Goal: Information Seeking & Learning: Learn about a topic

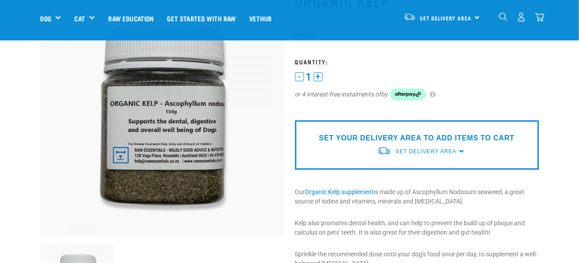
scroll to position [73, 0]
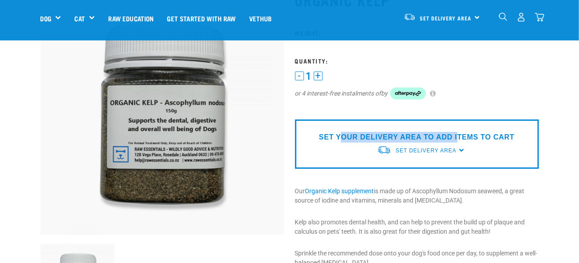
drag, startPoint x: 342, startPoint y: 137, endPoint x: 458, endPoint y: 136, distance: 116.1
click at [458, 136] on p "SET YOUR DELIVERY AREA TO ADD ITEMS TO CART" at bounding box center [416, 137] width 195 height 11
click at [441, 201] on p "Our Organic Kelp supplement is made up of Ascophyllum Nodosum seaweed, a great …" at bounding box center [417, 196] width 244 height 19
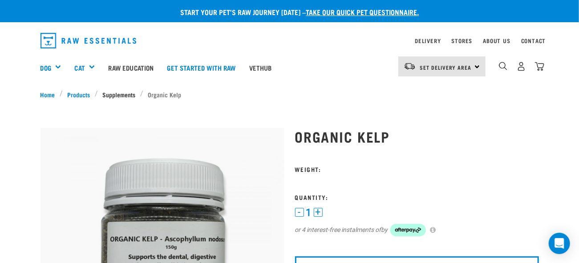
click at [123, 94] on link "Supplements" at bounding box center [119, 94] width 42 height 9
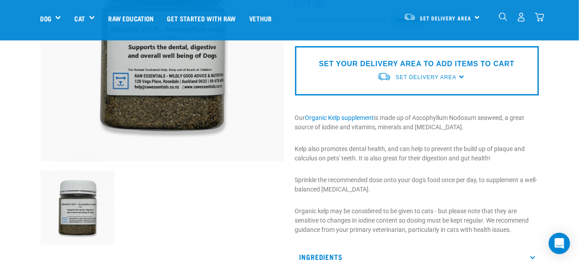
scroll to position [147, 0]
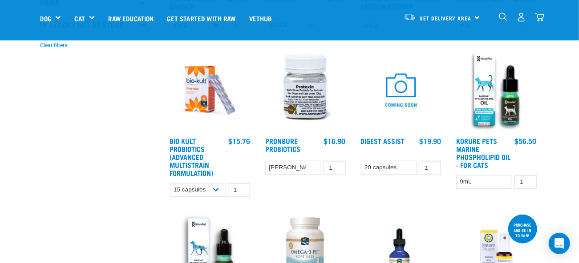
scroll to position [245, 0]
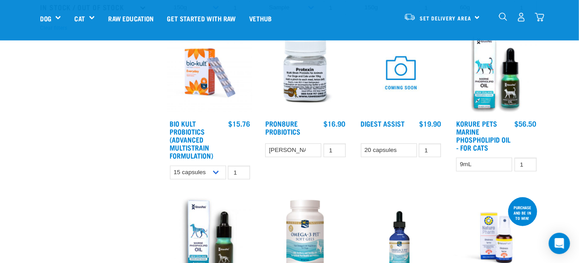
click at [97, 135] on div "× Filter products Pet Type Dog Cat Experience New Raw Feeder Experienced Raw Fe…" at bounding box center [98, 235] width 127 height 899
click at [69, 211] on div "× Filter products Pet Type Dog Cat Experience New Raw Feeder Experienced Raw Fe…" at bounding box center [98, 235] width 127 height 899
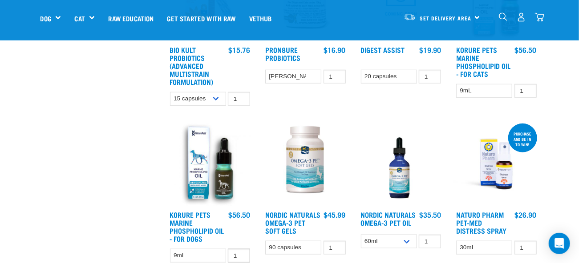
scroll to position [318, 0]
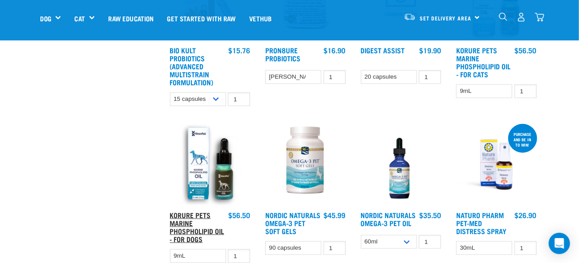
click at [179, 222] on link "Korure Pets Marine Phospholipid Oil - for Dogs" at bounding box center [197, 227] width 54 height 28
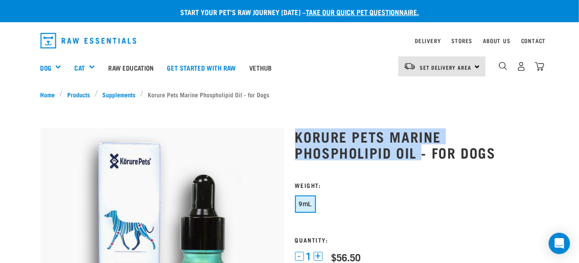
drag, startPoint x: 298, startPoint y: 134, endPoint x: 418, endPoint y: 156, distance: 121.3
click at [418, 156] on h1 "Korure Pets Marine Phospholipid Oil - for Dogs" at bounding box center [417, 145] width 244 height 32
copy h1 "Korure Pets Marine Phospholipid Oil"
click at [129, 97] on link "Supplements" at bounding box center [119, 94] width 42 height 9
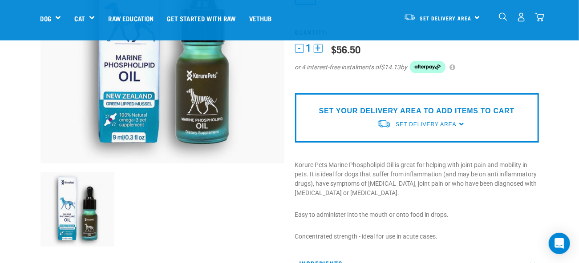
scroll to position [147, 0]
